Goal: Information Seeking & Learning: Learn about a topic

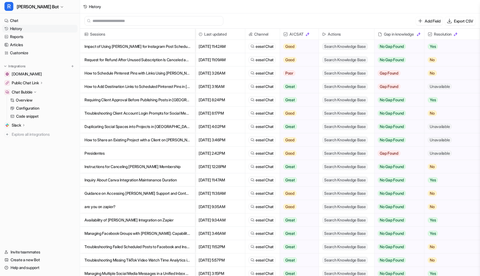
click at [32, 29] on link "History" at bounding box center [39, 29] width 75 height 8
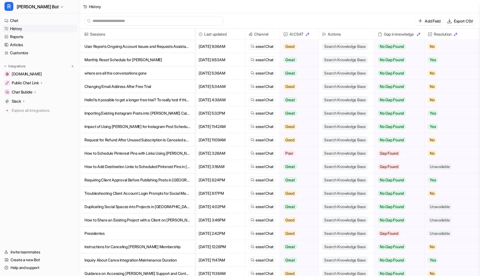
click at [172, 48] on p "User Reports Ongoing Account Issues and Requests Assistance" at bounding box center [137, 46] width 106 height 13
click at [135, 58] on p "Monthly Reset Schedule for [PERSON_NAME]" at bounding box center [137, 59] width 106 height 13
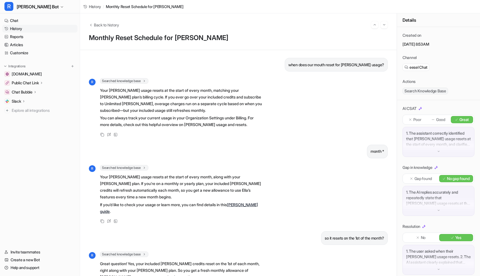
scroll to position [20, 0]
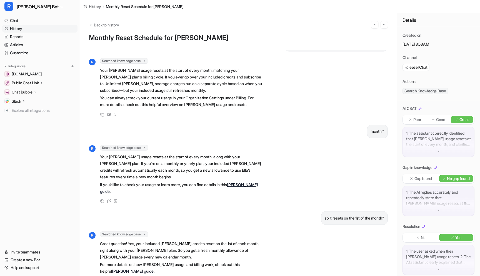
click at [154, 268] on link "[PERSON_NAME] guide" at bounding box center [133, 270] width 42 height 5
click at [21, 29] on link "History" at bounding box center [39, 29] width 75 height 8
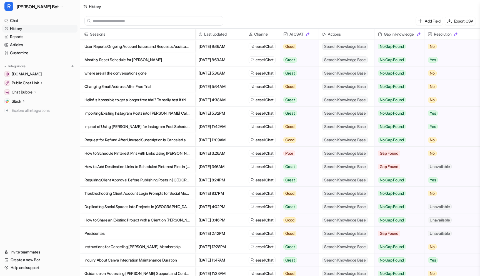
click at [144, 74] on p "where are all the conversations gone" at bounding box center [137, 72] width 106 height 13
